Goal: Task Accomplishment & Management: Use online tool/utility

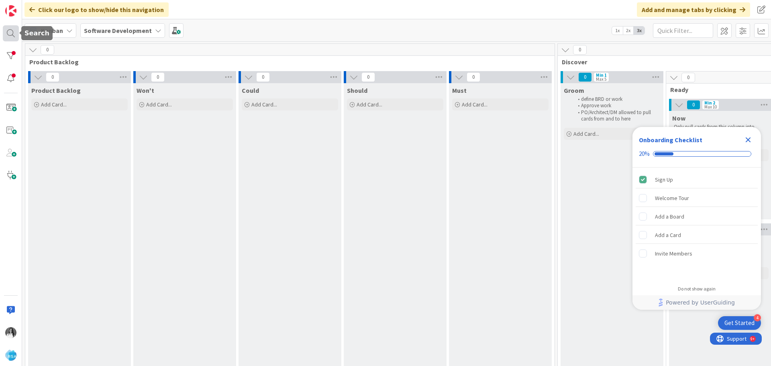
click at [9, 37] on div at bounding box center [11, 33] width 16 height 16
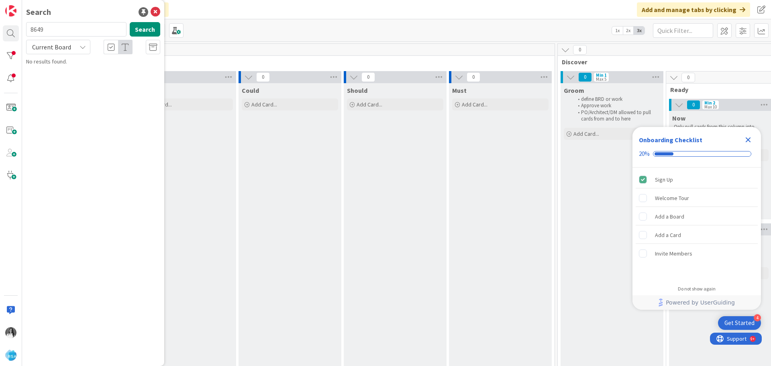
type input "8649"
click at [112, 65] on div "Software Development › Ready for Development" at bounding box center [98, 62] width 123 height 7
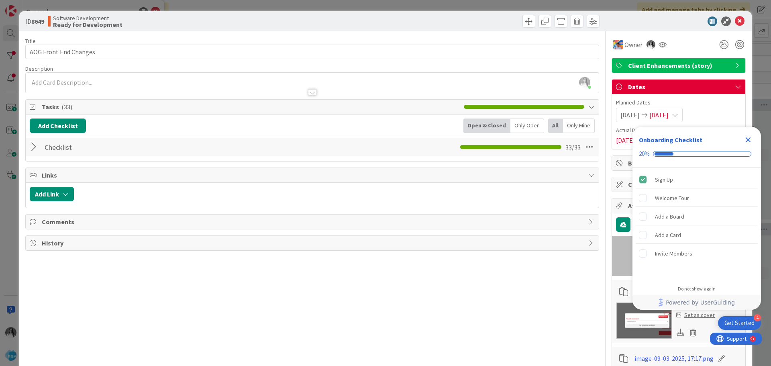
click at [749, 141] on icon "Close Checklist" at bounding box center [748, 139] width 5 height 5
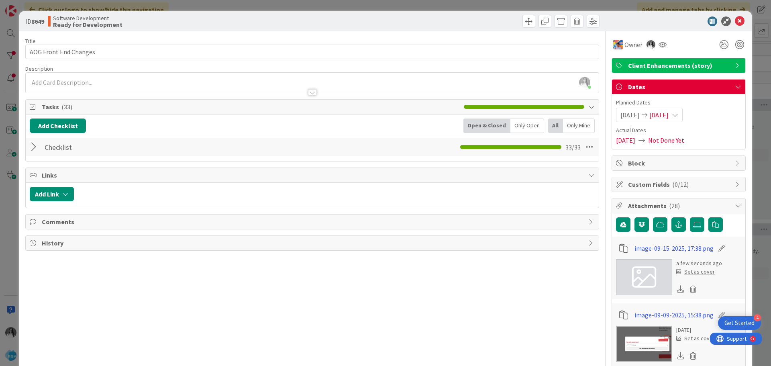
click at [33, 149] on div at bounding box center [35, 147] width 10 height 14
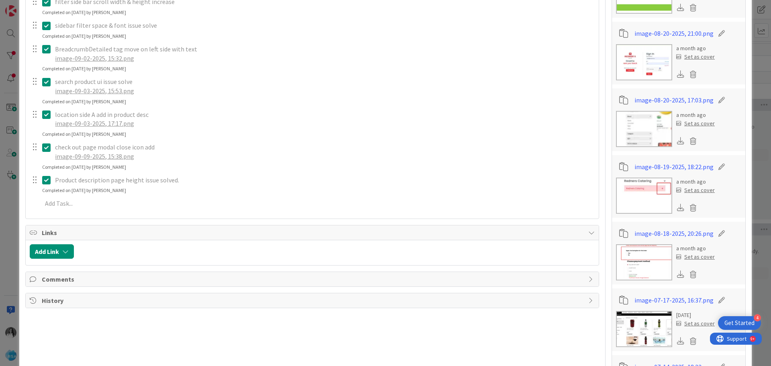
scroll to position [1004, 0]
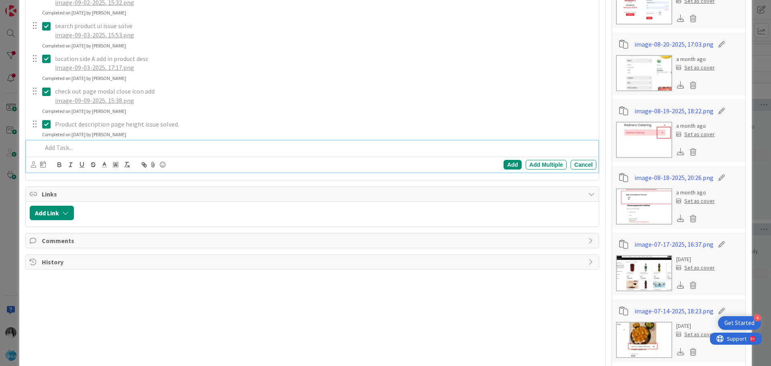
click at [107, 151] on p at bounding box center [317, 147] width 551 height 9
paste div
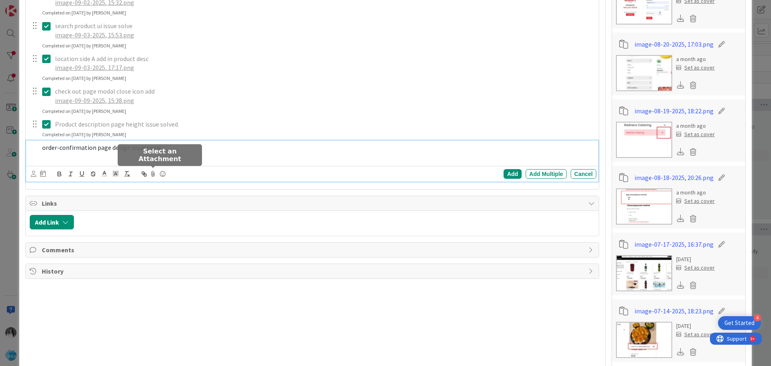
click at [151, 177] on icon at bounding box center [153, 173] width 10 height 11
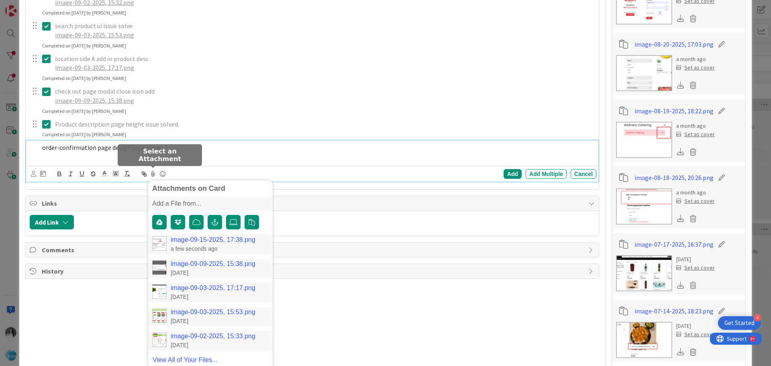
click at [191, 239] on link "image-09-15-2025, 17:38.png" at bounding box center [213, 239] width 85 height 7
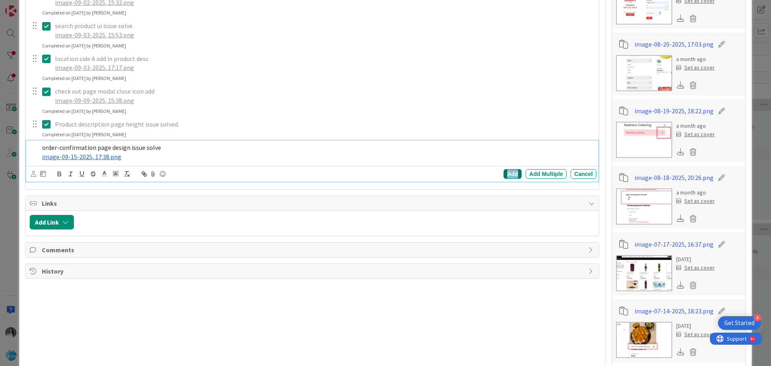
click at [504, 176] on div "Add" at bounding box center [513, 174] width 18 height 10
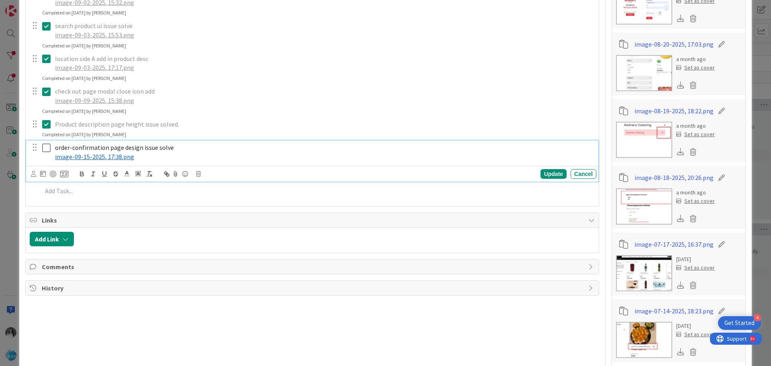
click at [43, 149] on icon at bounding box center [46, 148] width 8 height 10
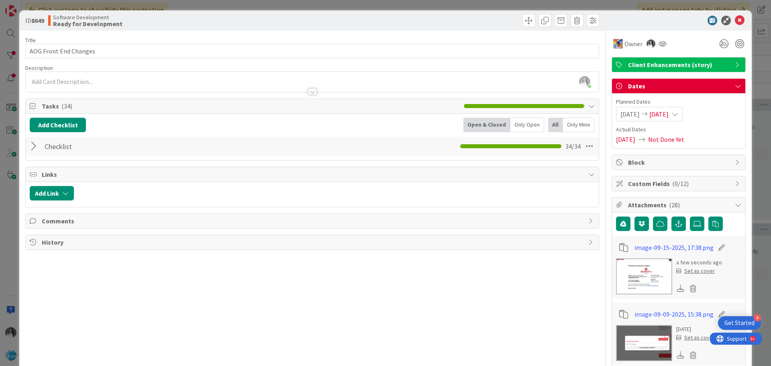
scroll to position [0, 0]
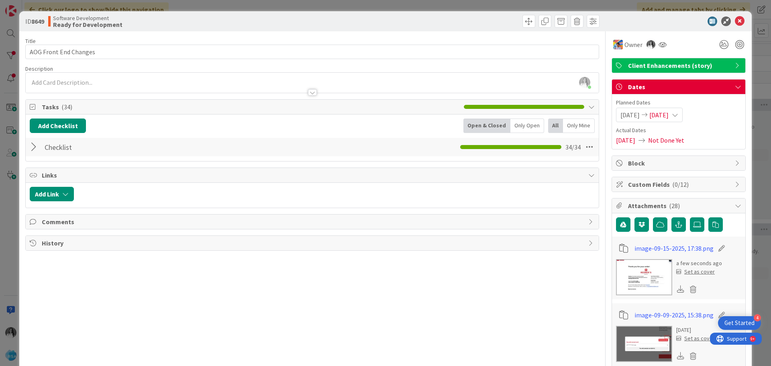
click at [37, 148] on div at bounding box center [35, 147] width 10 height 14
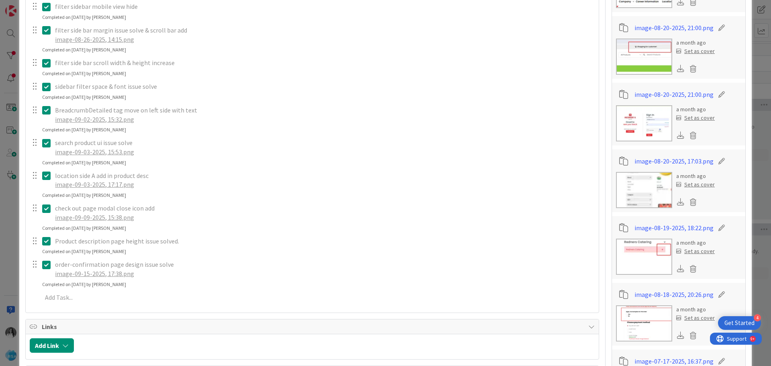
scroll to position [1125, 0]
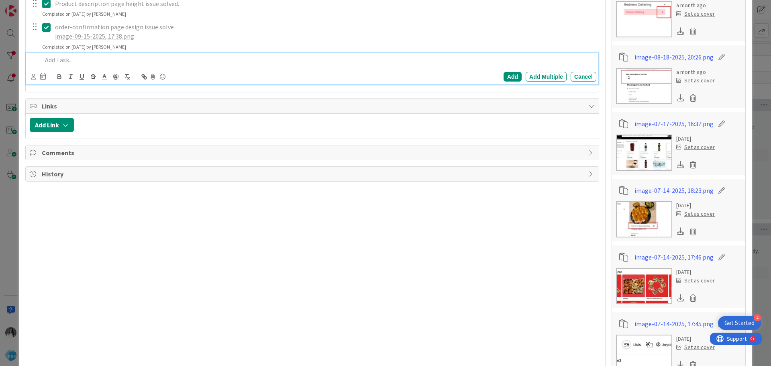
click at [95, 55] on div at bounding box center [318, 60] width 558 height 14
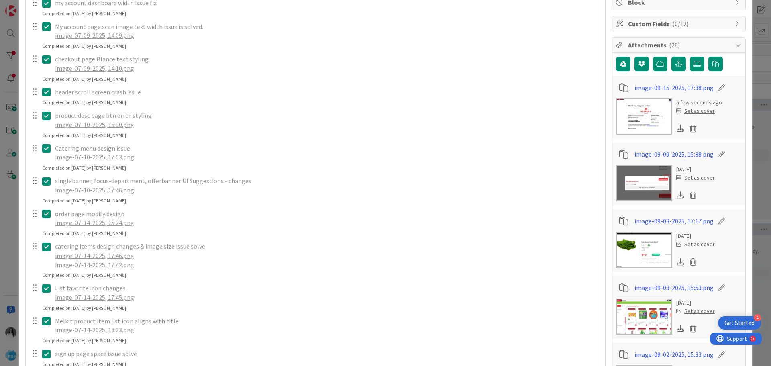
scroll to position [80, 0]
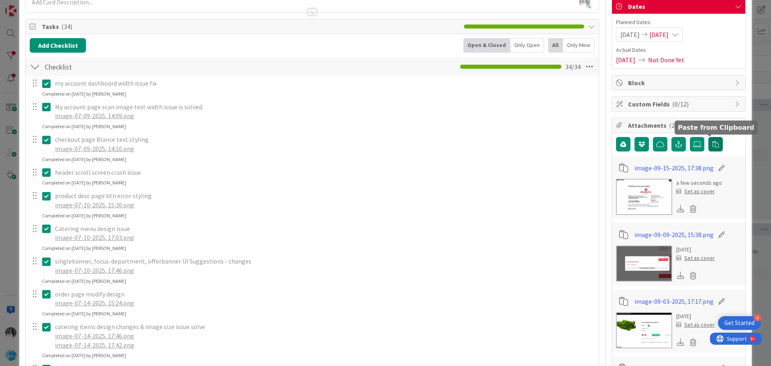
click at [713, 142] on icon "button" at bounding box center [716, 144] width 6 height 6
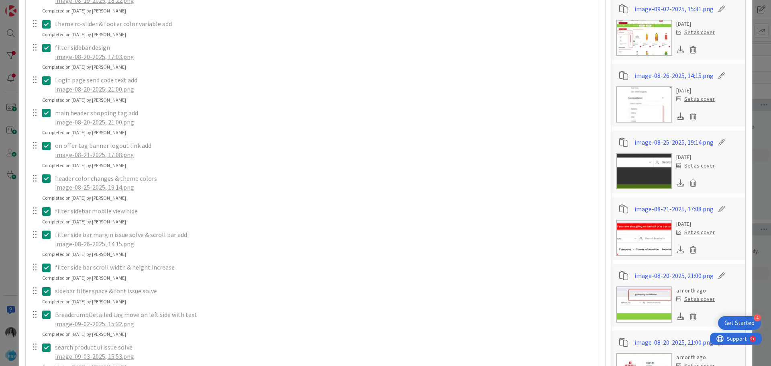
scroll to position [964, 0]
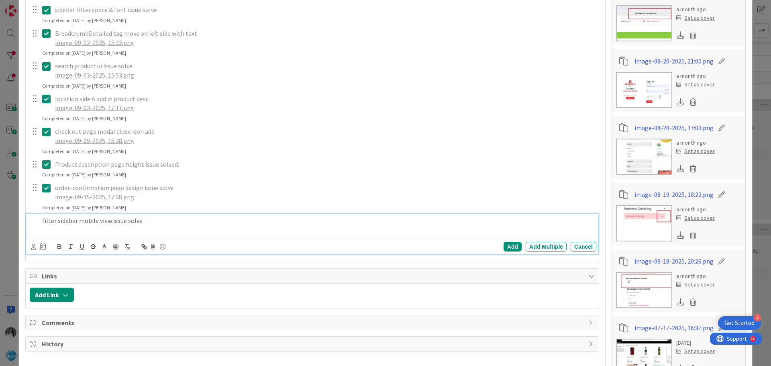
click at [146, 233] on p at bounding box center [317, 229] width 551 height 9
click at [151, 245] on icon at bounding box center [153, 246] width 10 height 11
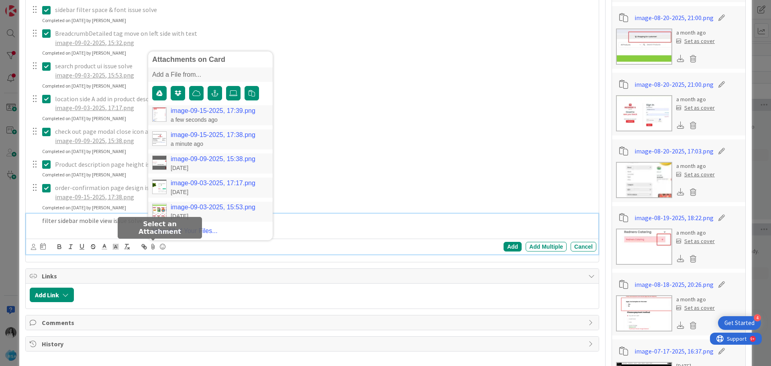
click at [196, 112] on link "image-09-15-2025, 17:39.png" at bounding box center [213, 110] width 85 height 7
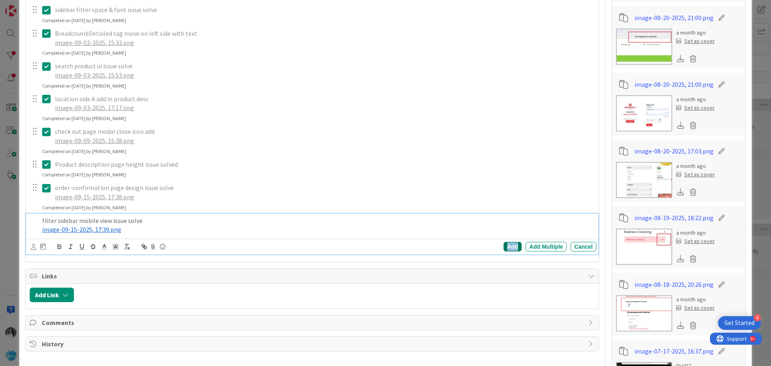
click at [509, 246] on div "Add" at bounding box center [513, 247] width 18 height 10
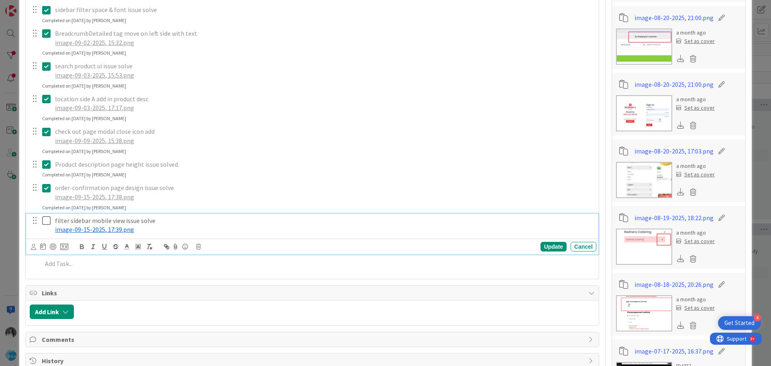
click at [47, 221] on icon at bounding box center [46, 221] width 8 height 10
